Goal: Information Seeking & Learning: Find specific fact

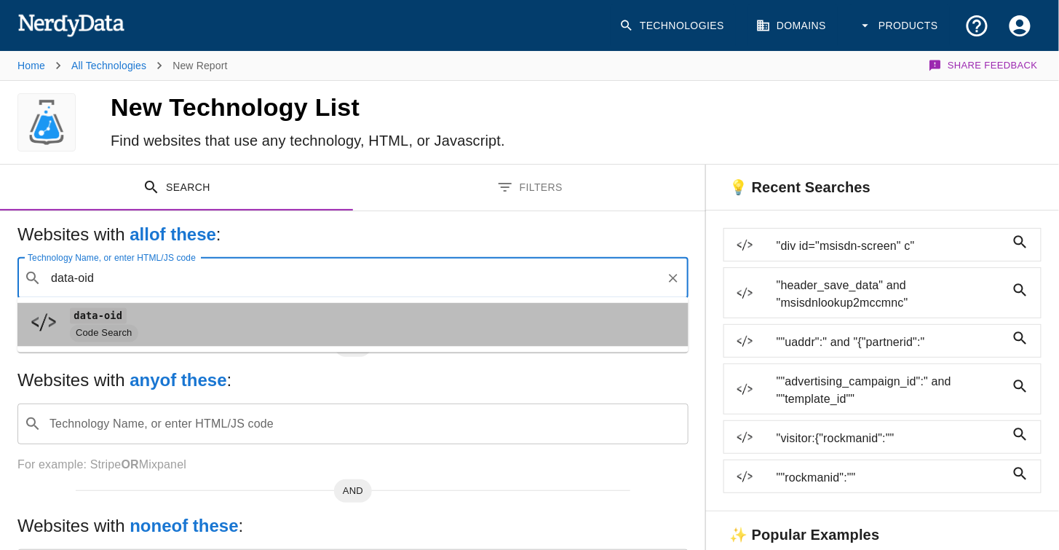
click at [81, 329] on span "Code Search" at bounding box center [104, 333] width 68 height 14
type input "data-oid"
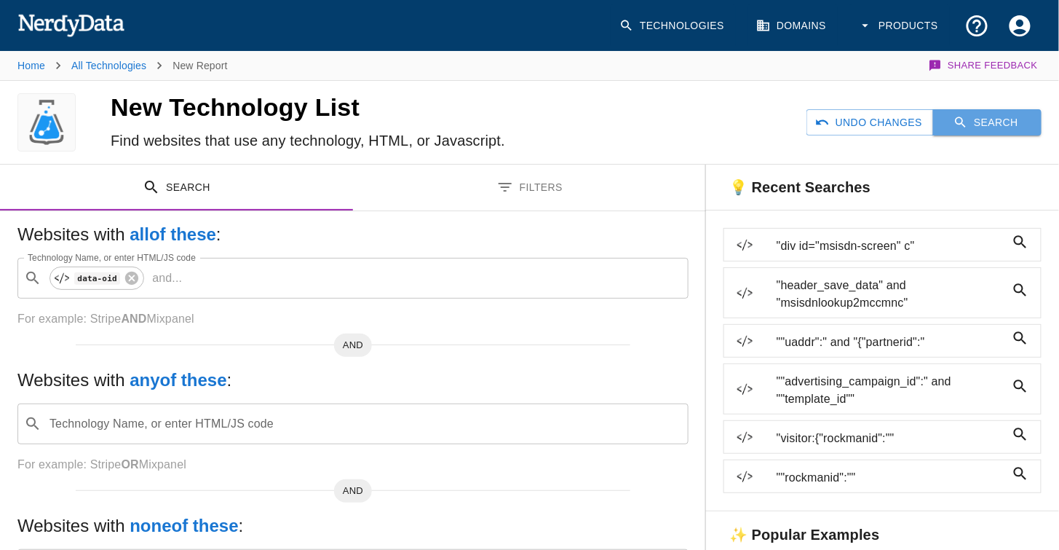
click at [986, 122] on button "Search" at bounding box center [988, 122] width 108 height 27
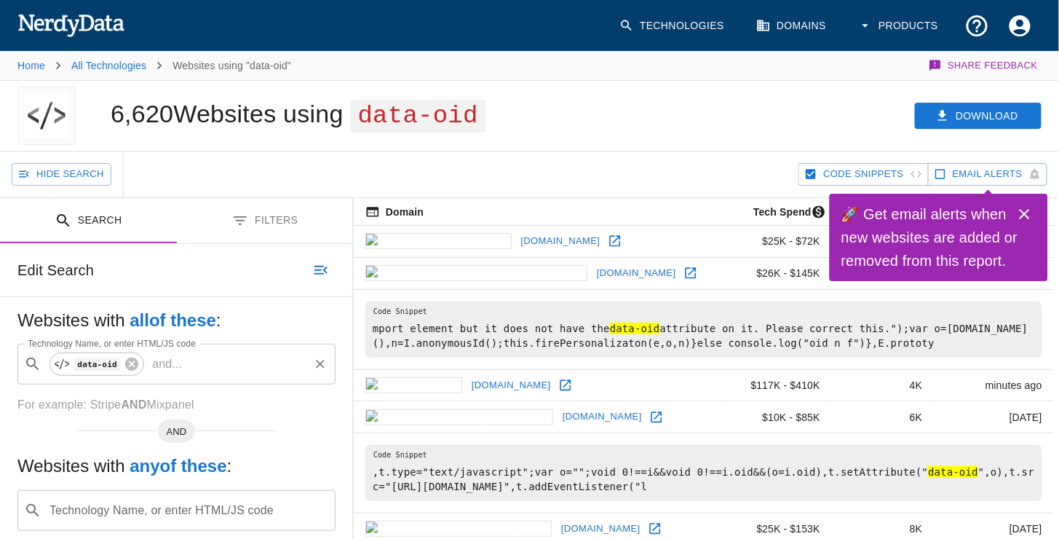
click at [181, 360] on p "and ..." at bounding box center [167, 363] width 42 height 17
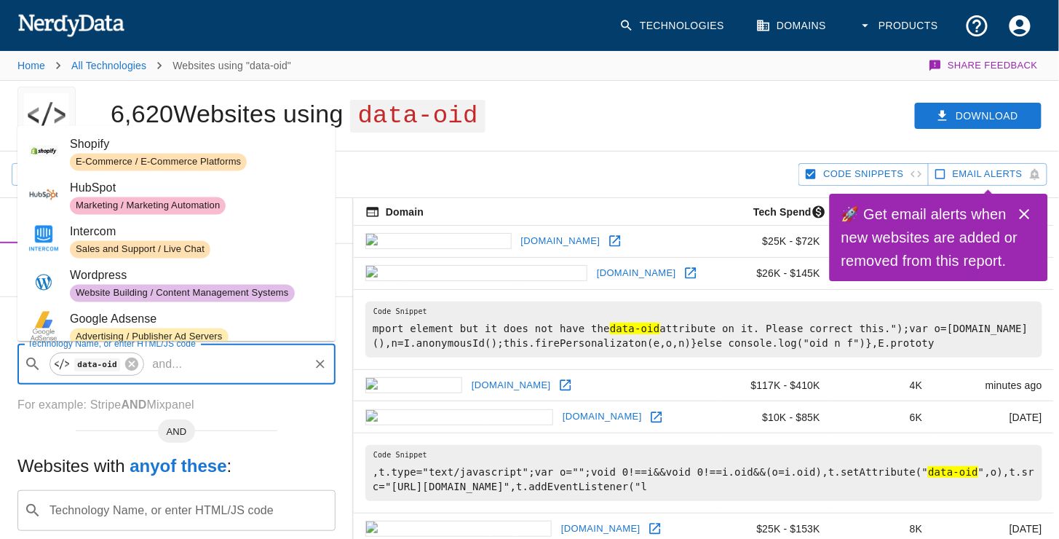
paste input "nav-service"
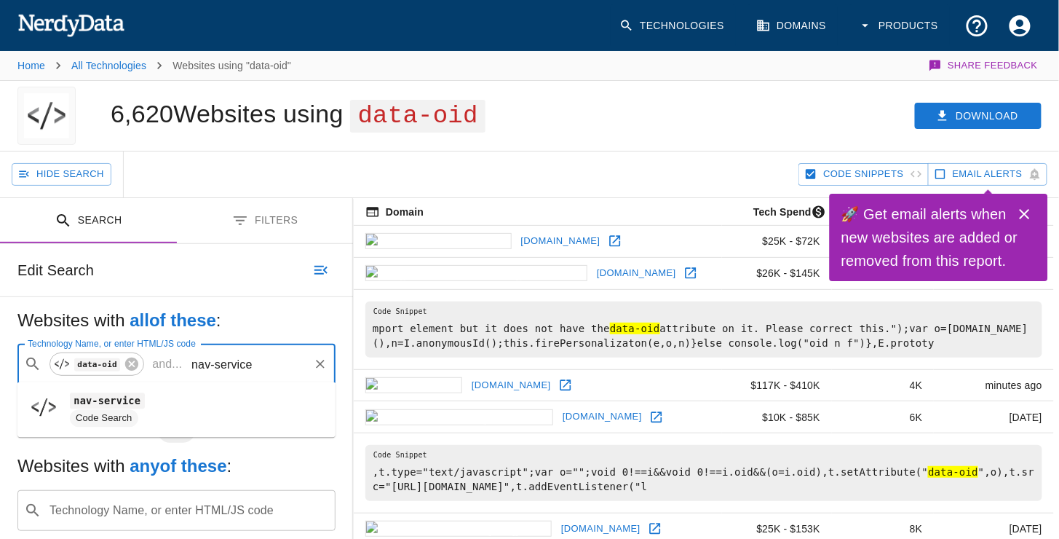
click at [133, 412] on span "Code Search" at bounding box center [104, 418] width 68 height 14
type input "nav-service"
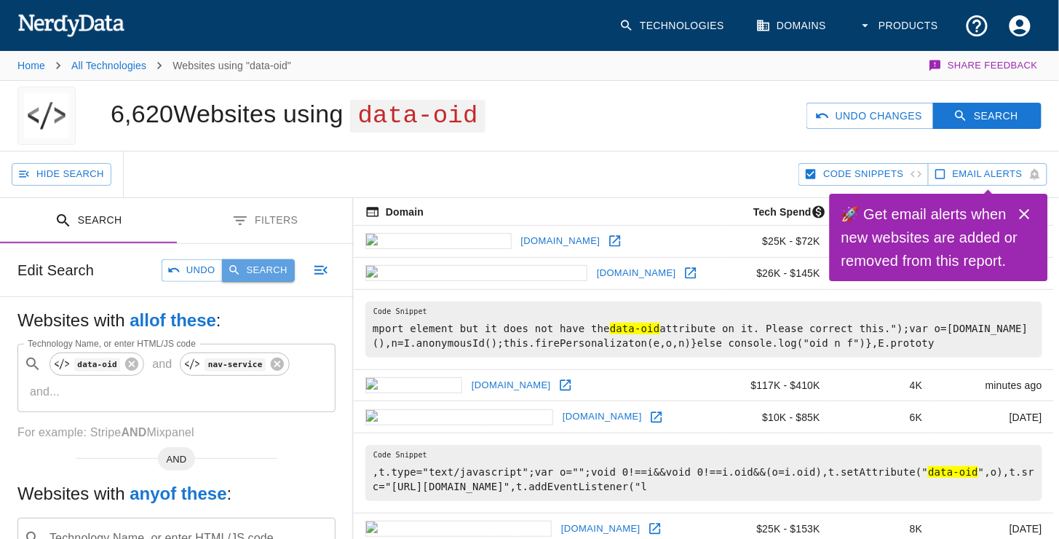
click at [250, 267] on button "Search" at bounding box center [258, 270] width 73 height 23
